Goal: Information Seeking & Learning: Learn about a topic

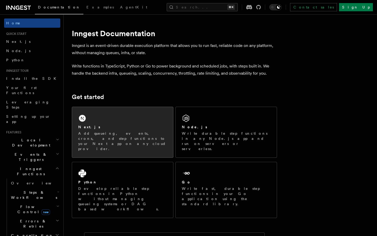
click at [106, 117] on div "Next.js Add queueing, events, crons, and step functions to your Next app on any…" at bounding box center [122, 132] width 101 height 51
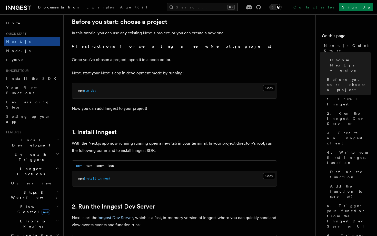
scroll to position [179, 0]
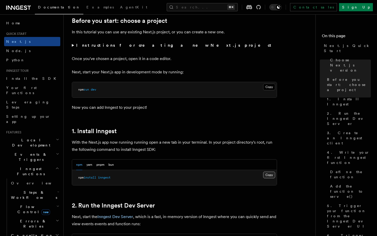
click at [269, 174] on button "Copy Copied" at bounding box center [269, 175] width 12 height 7
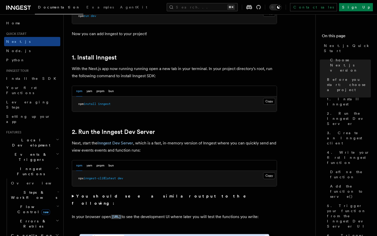
scroll to position [254, 0]
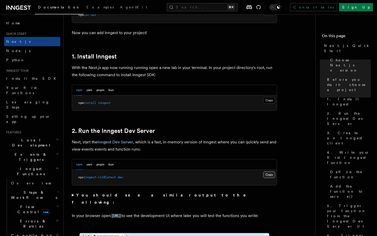
click at [266, 175] on button "Copy Copied" at bounding box center [269, 174] width 12 height 7
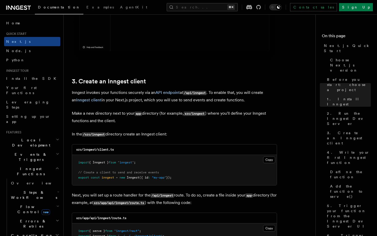
scroll to position [562, 0]
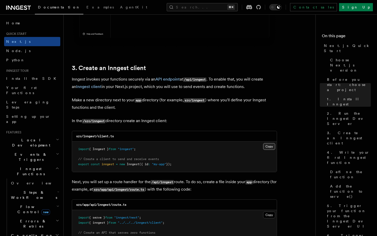
click at [269, 147] on button "Copy Copied" at bounding box center [269, 146] width 12 height 7
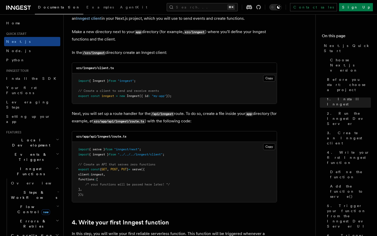
scroll to position [632, 0]
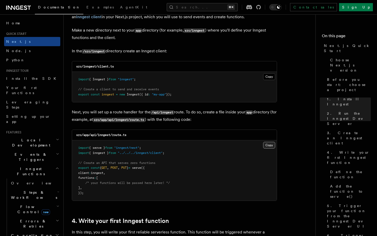
click at [268, 149] on button "Copy Copied" at bounding box center [269, 145] width 12 height 7
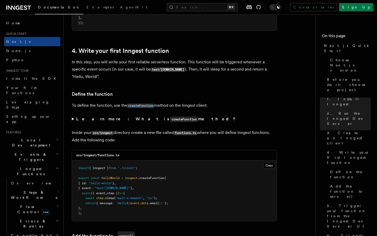
scroll to position [820, 0]
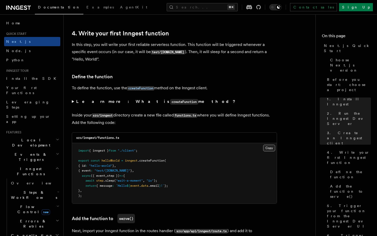
click at [267, 149] on button "Copy Copied" at bounding box center [269, 148] width 12 height 7
click at [270, 147] on button "Copy Copied" at bounding box center [269, 148] width 12 height 7
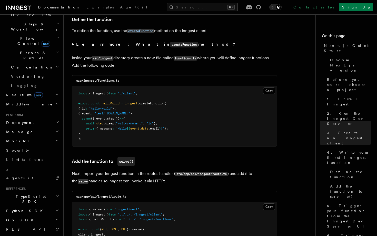
scroll to position [175, 0]
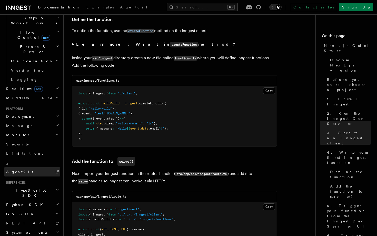
click at [51, 167] on link "AgentKit" at bounding box center [32, 171] width 56 height 9
